Goal: Check status: Check status

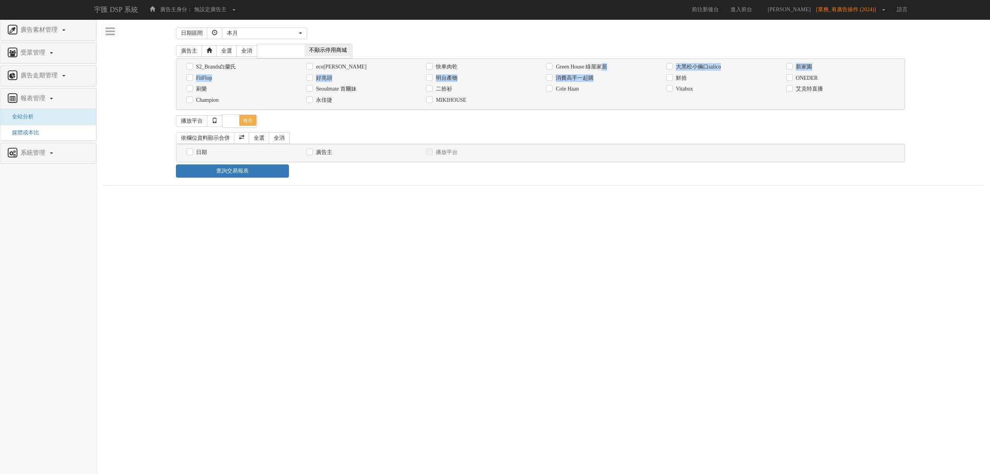
drag, startPoint x: 607, startPoint y: 70, endPoint x: 582, endPoint y: 81, distance: 27.2
click at [582, 81] on div "S2_Brands白蘭氏 [GEOGRAPHIC_DATA] 快車肉乾 Green House 綠屋家居 [GEOGRAPHIC_DATA]倆口salico …" at bounding box center [540, 83] width 729 height 51
click at [582, 81] on label "消費高手一起購" at bounding box center [574, 78] width 40 height 8
click at [551, 80] on input "消費高手一起購" at bounding box center [548, 77] width 5 height 5
checkbox input "true"
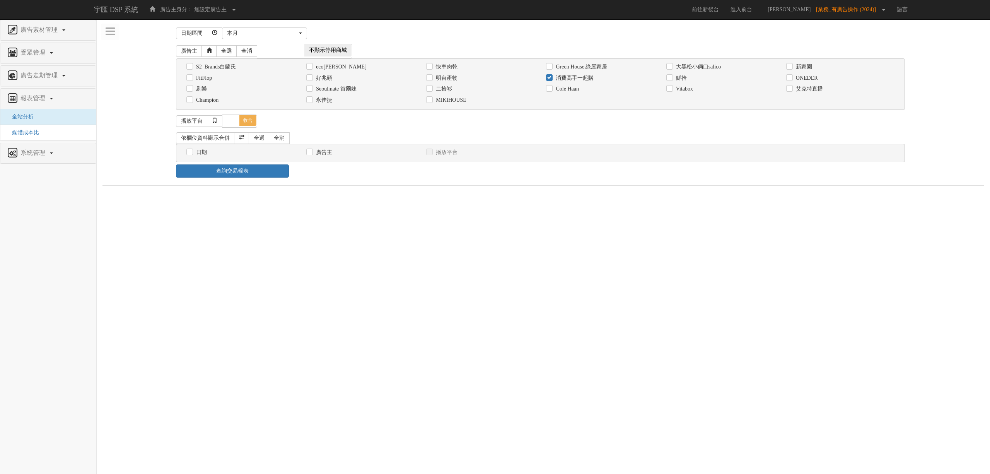
drag, startPoint x: 456, startPoint y: 225, endPoint x: 446, endPoint y: 225, distance: 10.1
click at [455, 193] on html "宇匯 DSP 系統 廣告主身分： 無設定廣告主 無設定廣告主 [101] S2_Brands白蘭氏 [177] 南法香頌 [270] 神腦 [364] eco…" at bounding box center [495, 96] width 990 height 193
click at [189, 158] on div "日期" at bounding box center [241, 152] width 120 height 11
click at [209, 154] on div "日期" at bounding box center [240, 152] width 108 height 8
click at [206, 154] on label "日期" at bounding box center [200, 152] width 13 height 8
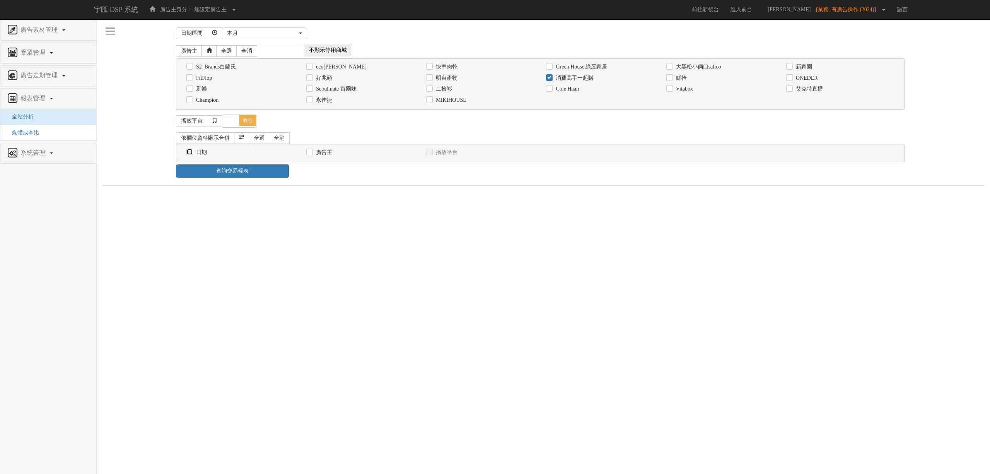
click at [191, 154] on input "日期" at bounding box center [188, 152] width 5 height 5
checkbox input "true"
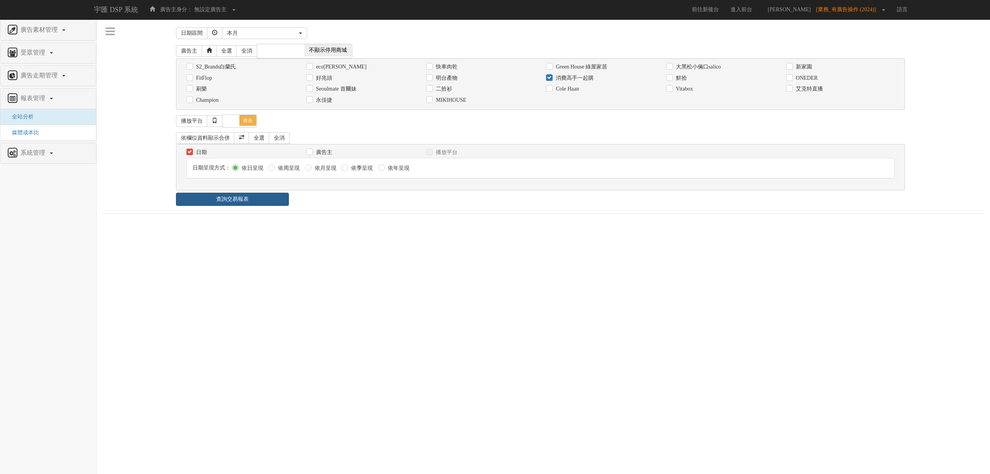
click at [274, 204] on link "查詢交易報表" at bounding box center [232, 199] width 113 height 13
click at [408, 213] on div "日期區間 昨天 本周 上週 本月 上月 過去7天 過去14天 過去30天 指定日期 本月 開始日期 [DATE] 結束日期 [DATE] 廣告主 全選 全消 …" at bounding box center [542, 224] width 881 height 398
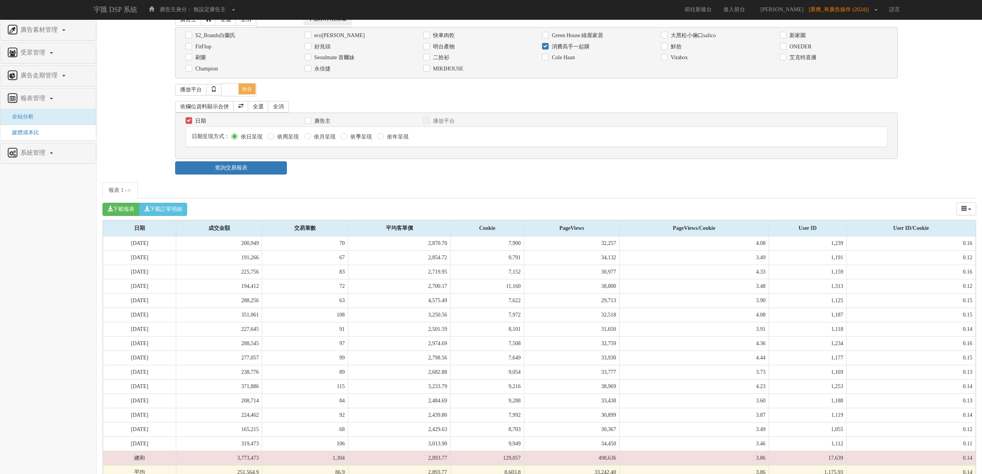
scroll to position [50, 0]
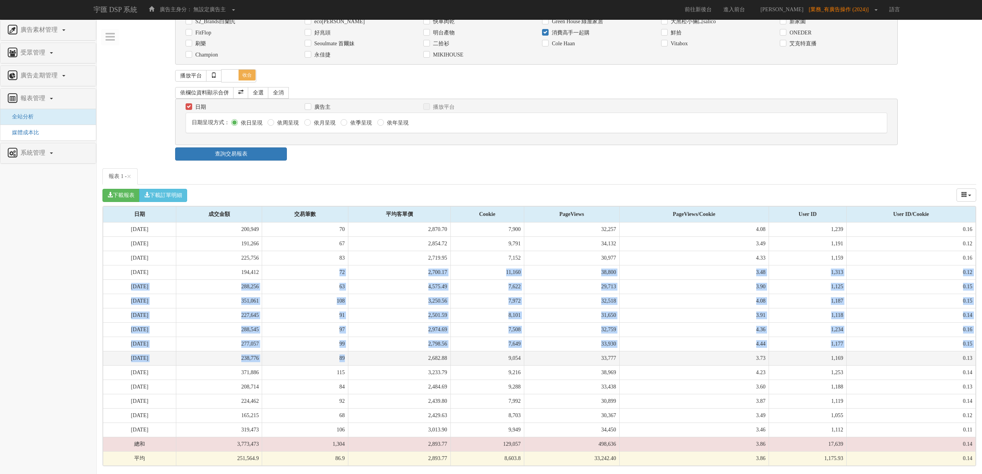
drag, startPoint x: 348, startPoint y: 288, endPoint x: 359, endPoint y: 353, distance: 66.3
click at [359, 353] on tbody "[DATE] 200,949 70 2,870.70 7,900 32,257 4.08 1,239 0.16 [DATE] 191,266 67 2,854…" at bounding box center [539, 343] width 873 height 243
click at [348, 353] on td "89" at bounding box center [305, 358] width 86 height 14
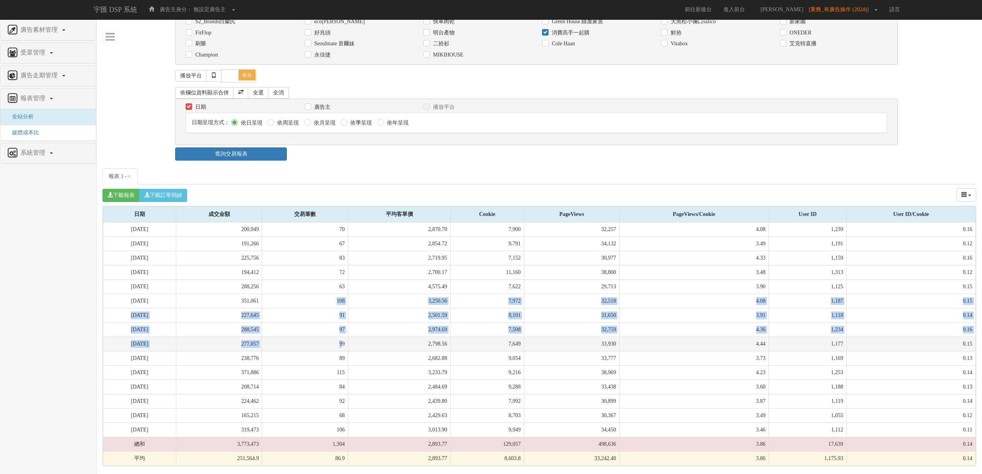
drag, startPoint x: 325, startPoint y: 302, endPoint x: 356, endPoint y: 349, distance: 55.8
click at [356, 349] on tbody "[DATE] 200,949 70 2,870.70 7,900 32,257 4.08 1,239 0.16 [DATE] 191,266 67 2,854…" at bounding box center [539, 343] width 873 height 243
click at [348, 348] on td "99" at bounding box center [305, 343] width 86 height 14
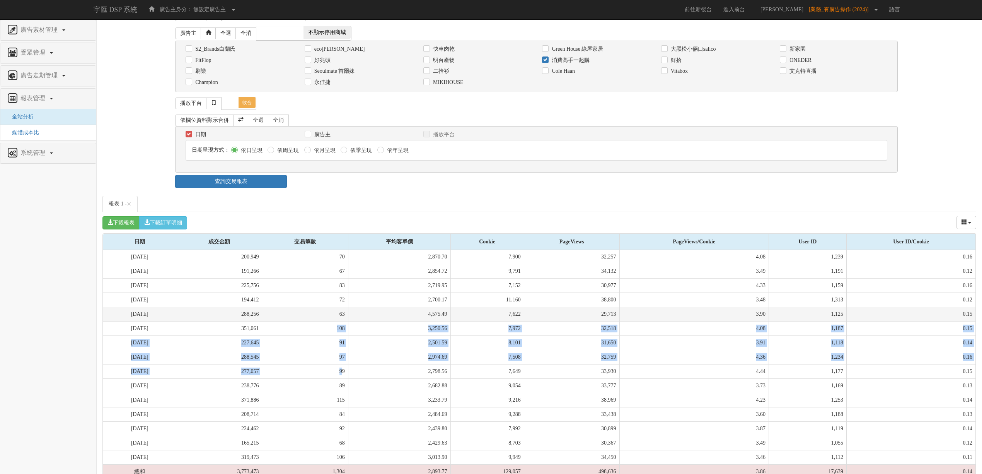
scroll to position [0, 0]
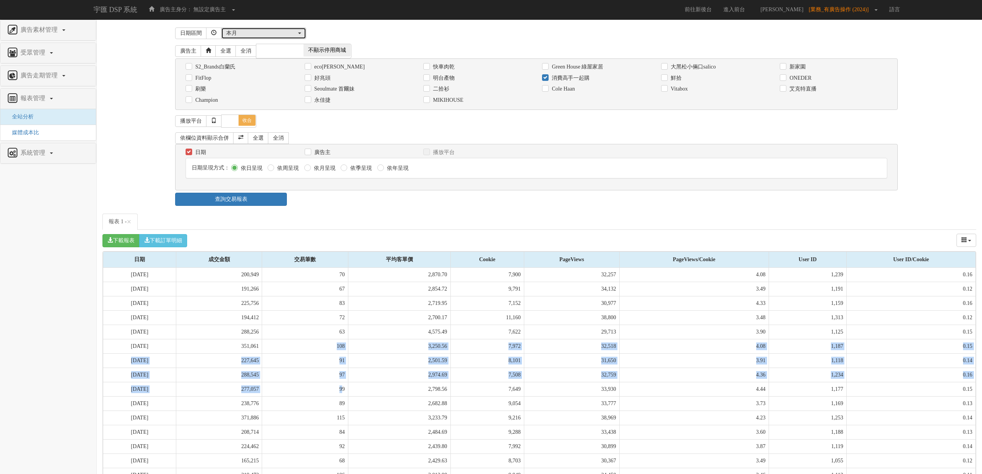
click at [259, 39] on button "本月" at bounding box center [263, 33] width 85 height 12
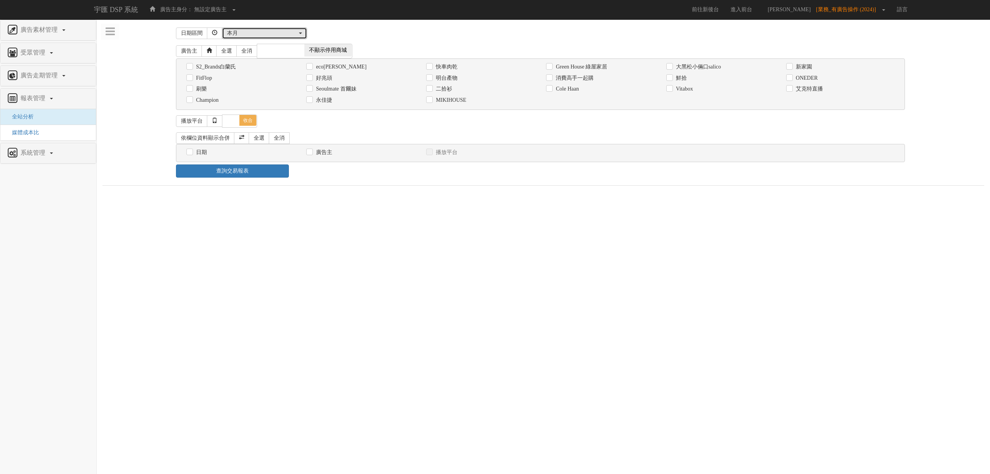
click at [286, 35] on div "本月" at bounding box center [262, 33] width 70 height 8
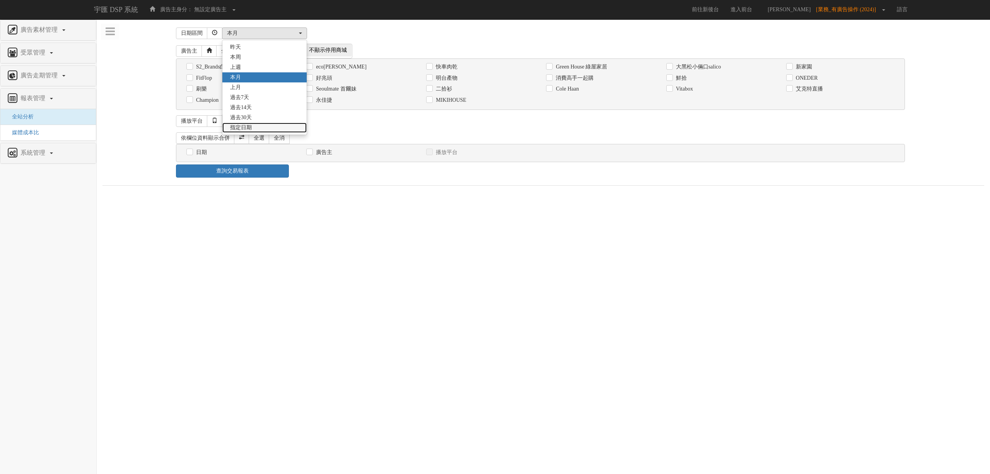
click at [286, 124] on link "指定日期" at bounding box center [264, 128] width 84 height 10
select select "Custom"
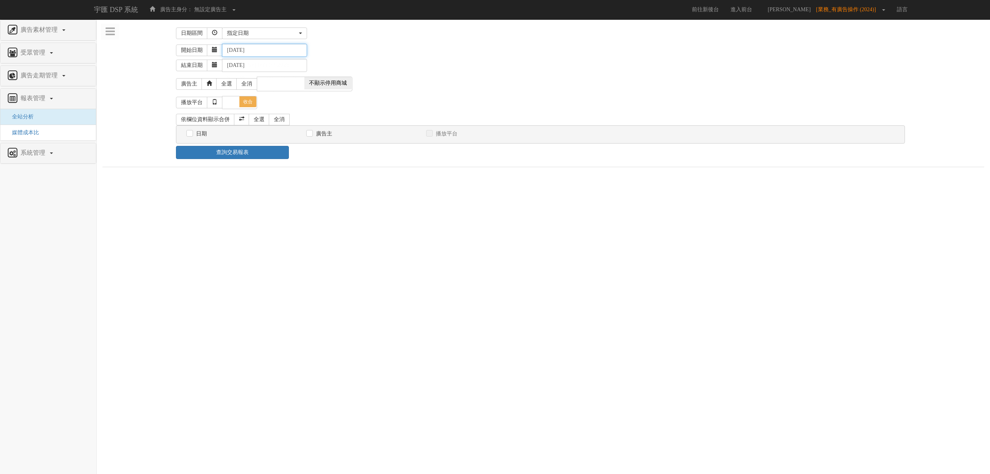
click at [241, 50] on input "[DATE]" at bounding box center [264, 50] width 85 height 13
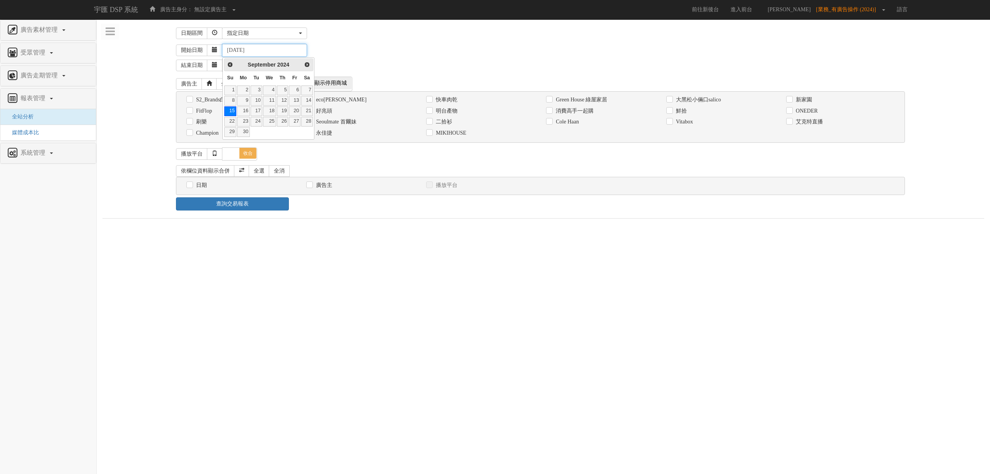
click at [248, 51] on input "2024-09-15" at bounding box center [264, 50] width 85 height 13
click at [263, 49] on input "2024-01-15" at bounding box center [264, 50] width 85 height 13
type input "2024-01-1"
click at [455, 61] on div "結束日期 2025-09-15" at bounding box center [580, 64] width 808 height 15
click at [686, 124] on label "Vitabox" at bounding box center [683, 122] width 19 height 8
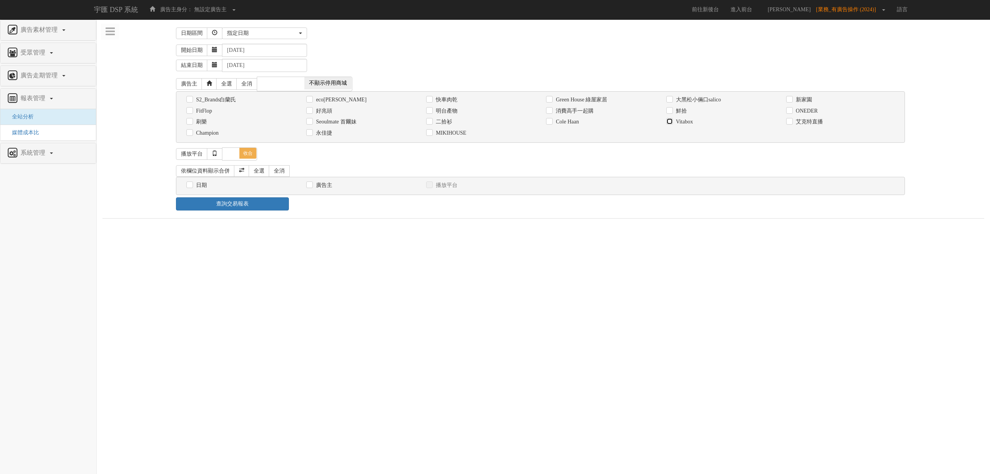
click at [671, 124] on input "Vitabox" at bounding box center [668, 121] width 5 height 5
checkbox input "true"
click at [187, 185] on input "日期" at bounding box center [188, 184] width 5 height 5
checkbox input "true"
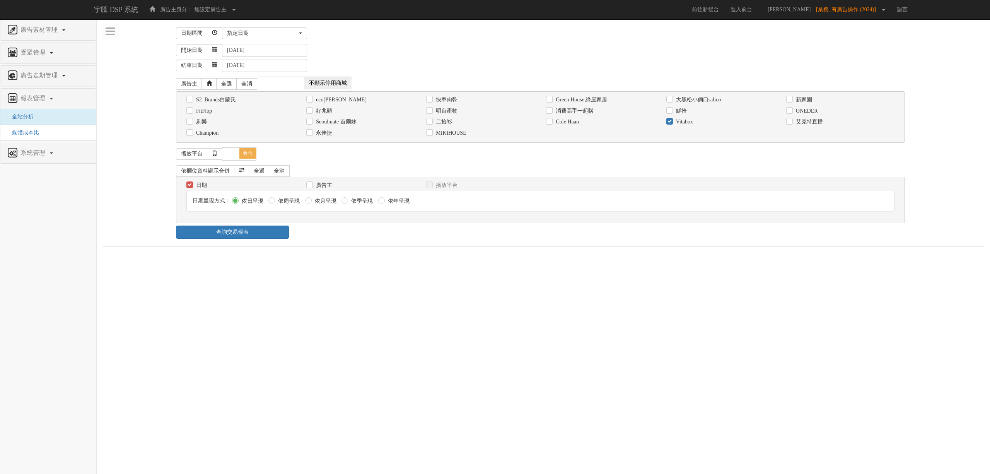
click at [325, 205] on label "依月呈現" at bounding box center [325, 201] width 24 height 8
click at [310, 203] on input "依月呈現" at bounding box center [307, 200] width 5 height 5
radio input "true"
click at [275, 234] on link "查詢交易報表" at bounding box center [232, 231] width 113 height 13
click at [379, 312] on div at bounding box center [542, 358] width 881 height 193
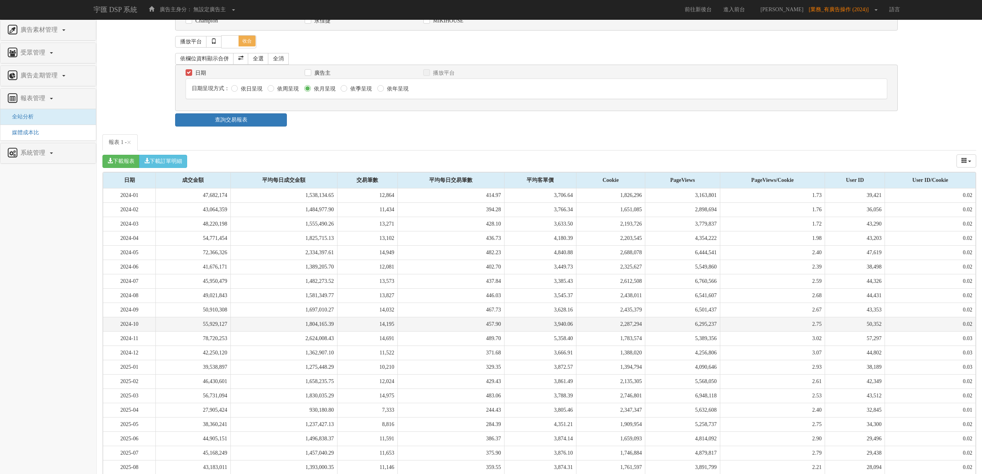
scroll to position [170, 0]
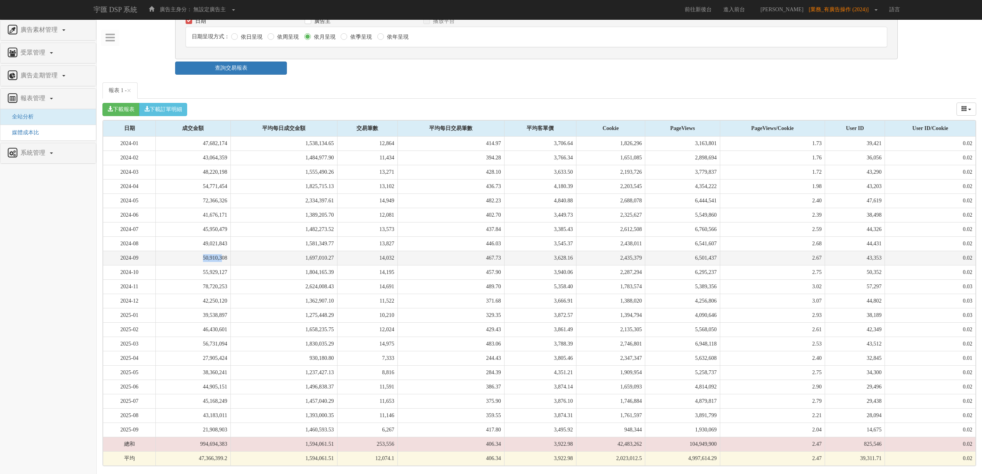
drag, startPoint x: 206, startPoint y: 259, endPoint x: 228, endPoint y: 254, distance: 21.8
click at [228, 254] on td "50,910,308" at bounding box center [193, 258] width 75 height 14
